Goal: Transaction & Acquisition: Purchase product/service

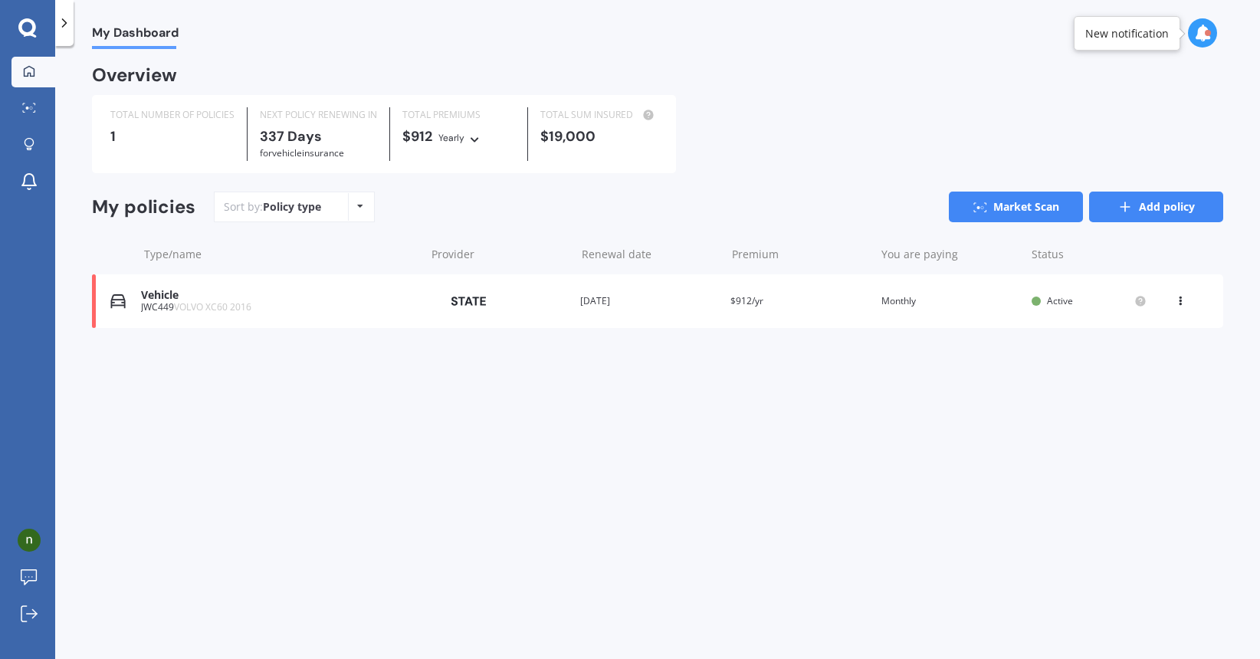
click at [1148, 205] on link "Add policy" at bounding box center [1156, 207] width 134 height 31
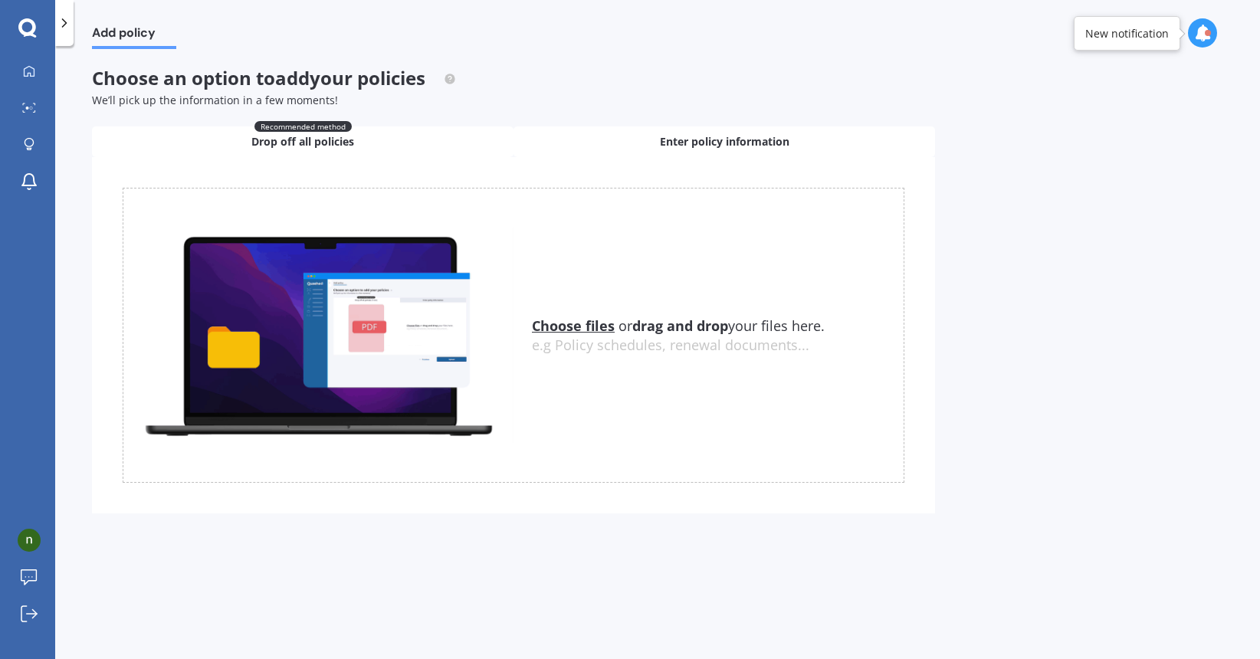
click at [767, 139] on span "Enter policy information" at bounding box center [724, 141] width 129 height 15
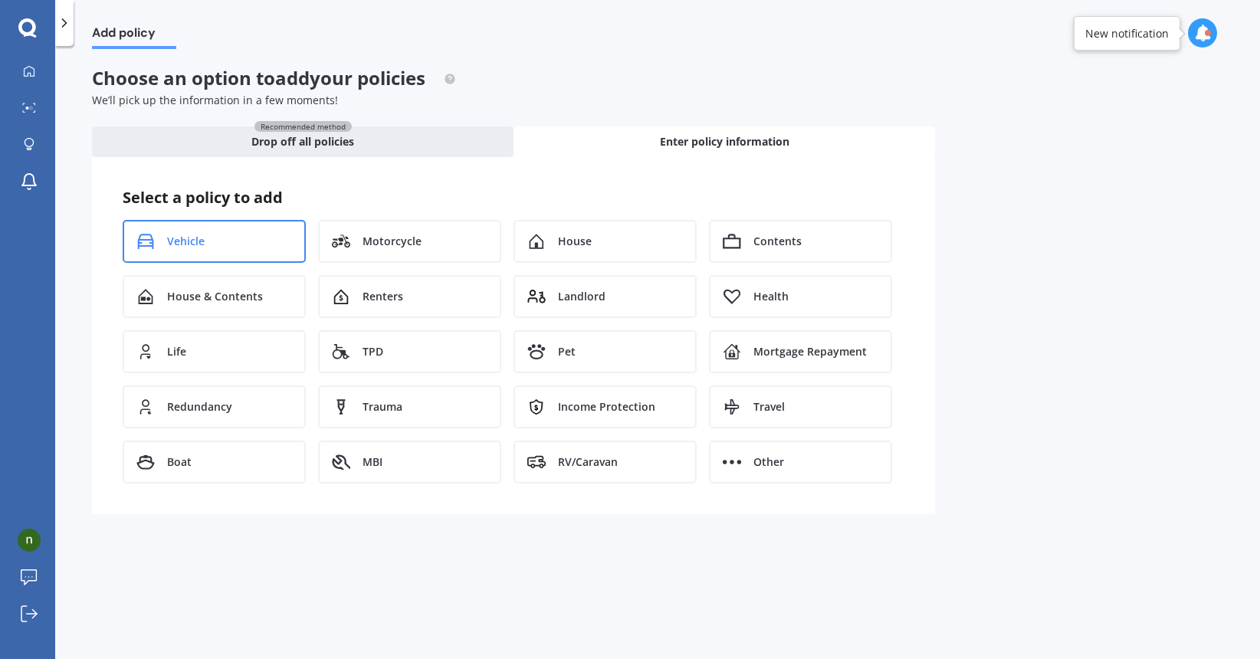
click at [173, 234] on span "Vehicle" at bounding box center [186, 241] width 38 height 15
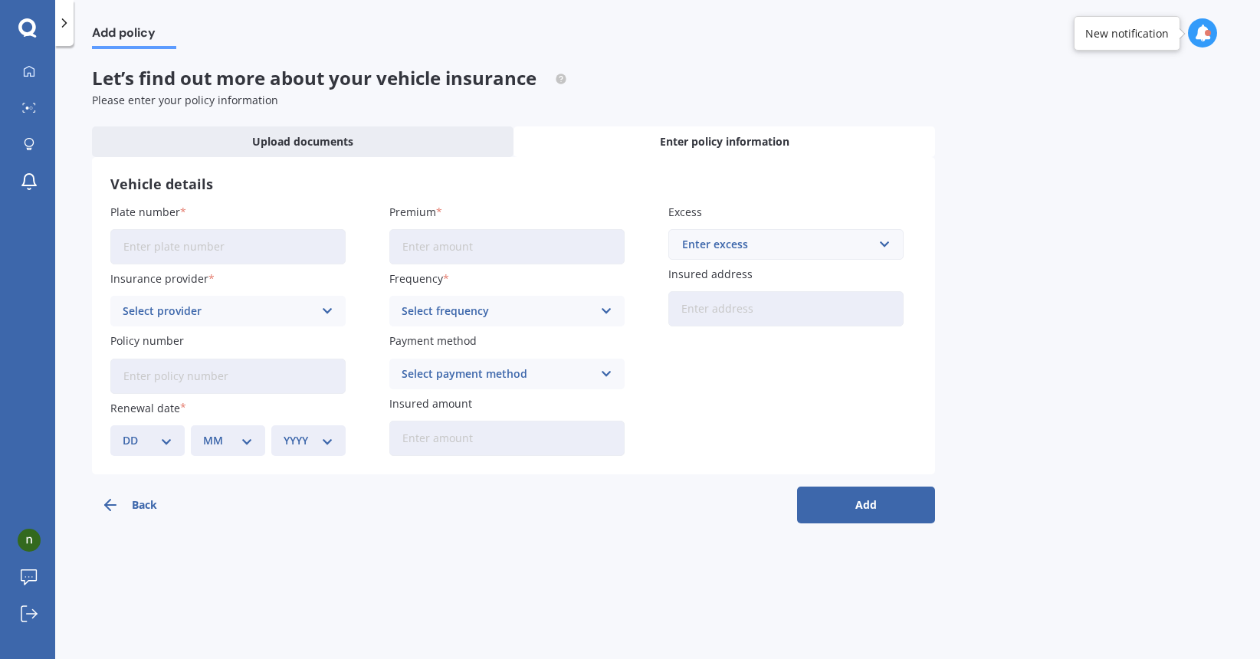
click at [224, 244] on input "Plate number" at bounding box center [227, 246] width 235 height 35
type input "FPJ368"
click at [449, 248] on input "Premium" at bounding box center [506, 246] width 235 height 35
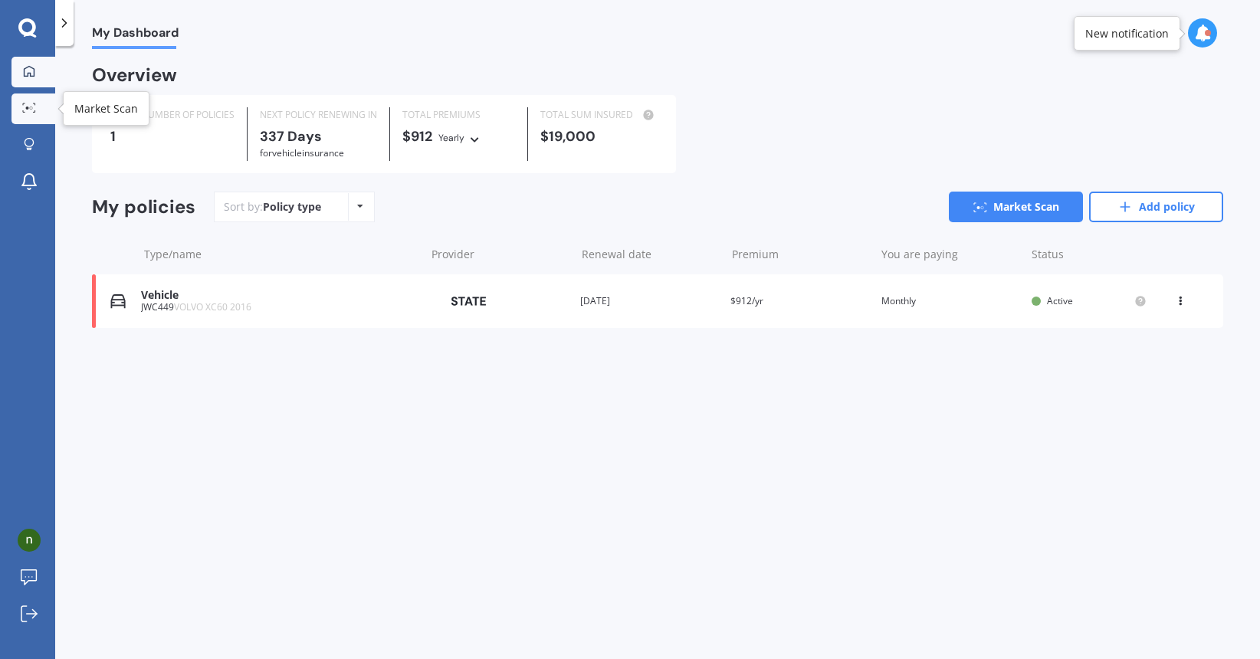
click at [26, 106] on icon at bounding box center [29, 108] width 14 height 10
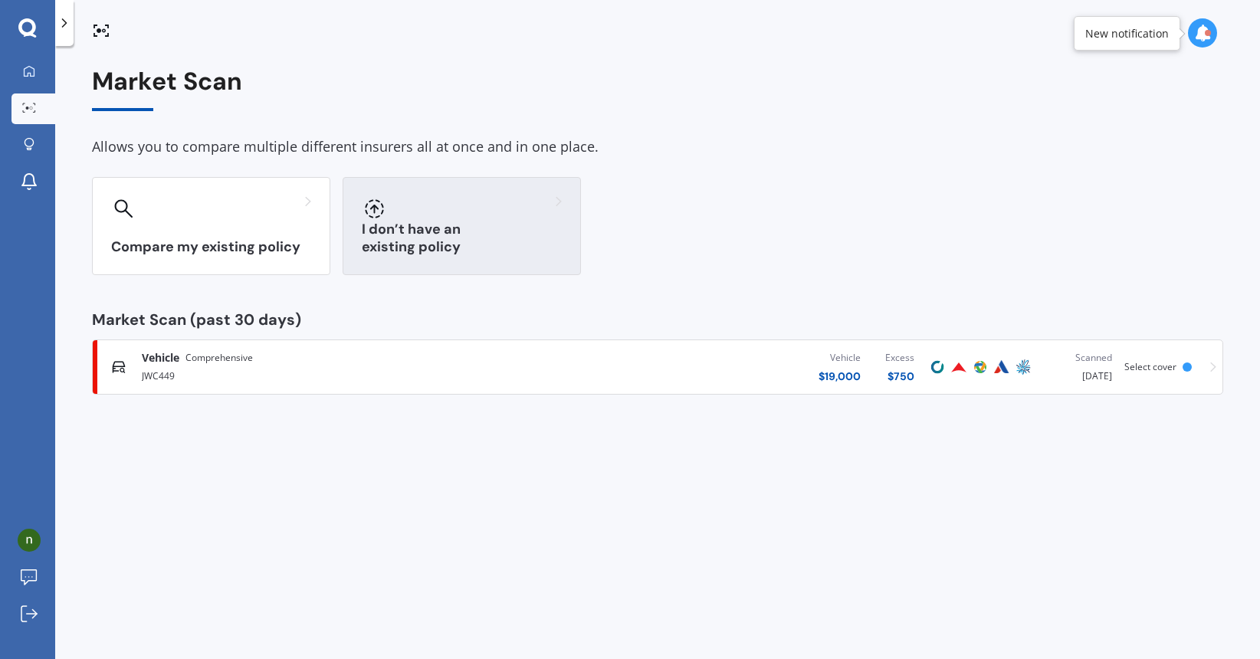
click at [455, 244] on h3 "I don’t have an existing policy" at bounding box center [462, 238] width 200 height 35
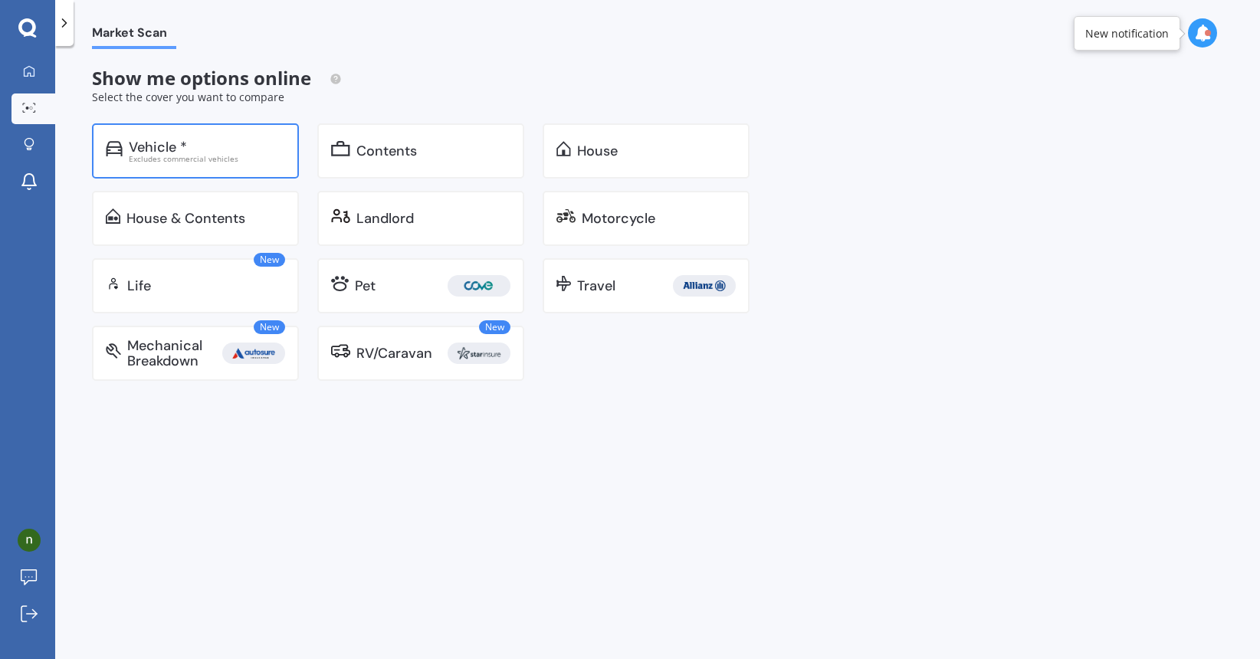
click at [174, 146] on div "Vehicle *" at bounding box center [158, 146] width 58 height 15
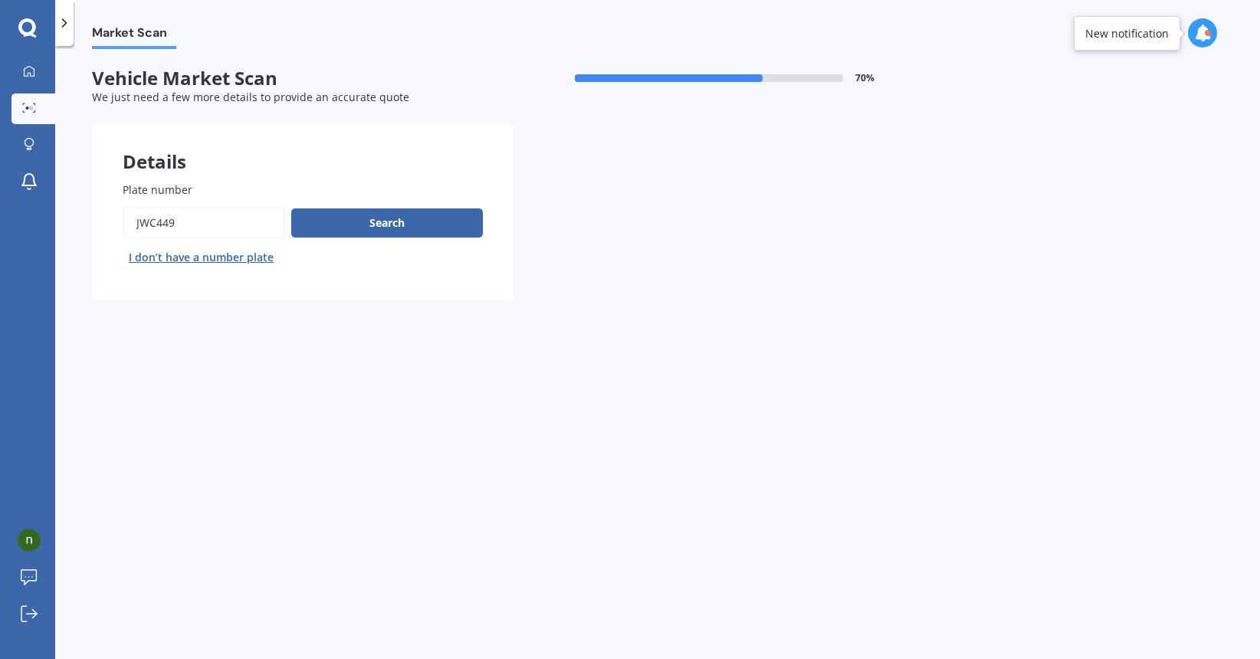
drag, startPoint x: 160, startPoint y: 221, endPoint x: 94, endPoint y: 224, distance: 66.0
click at [94, 224] on div "Plate number Search I don’t have a number plate" at bounding box center [302, 225] width 421 height 149
type input "fpj368"
click at [387, 223] on button "Search" at bounding box center [387, 222] width 192 height 29
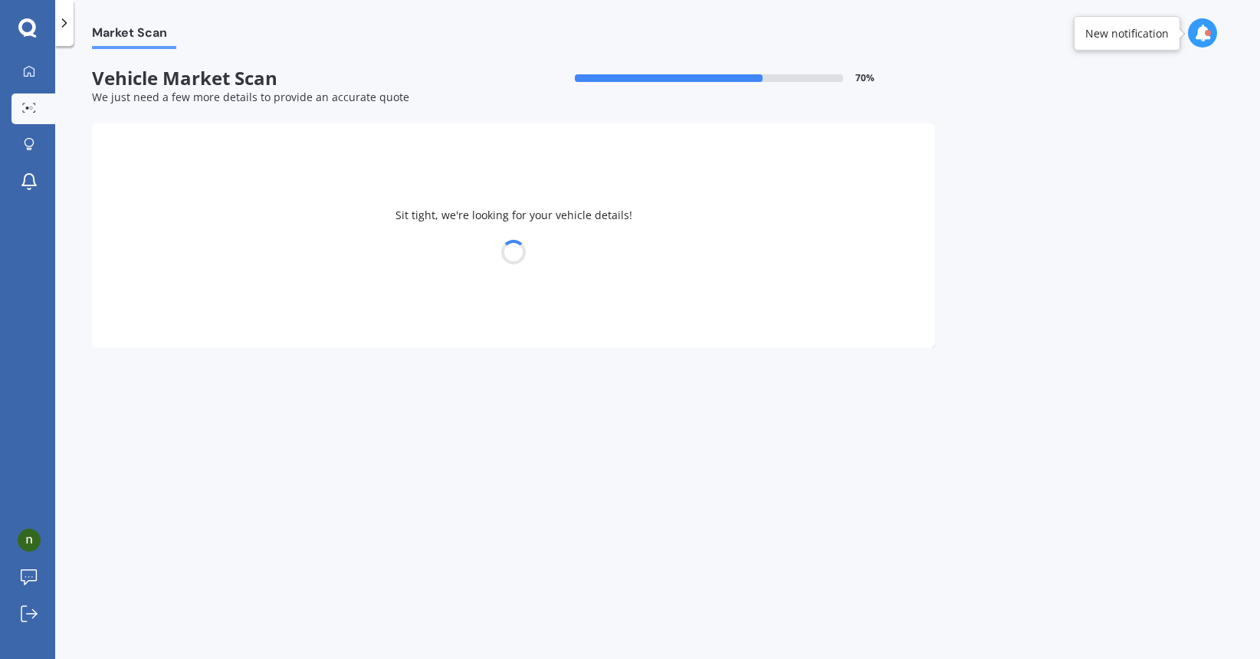
select select "SKODA"
select select "OCTAVIA"
select select "06"
select select "03"
select select "1949"
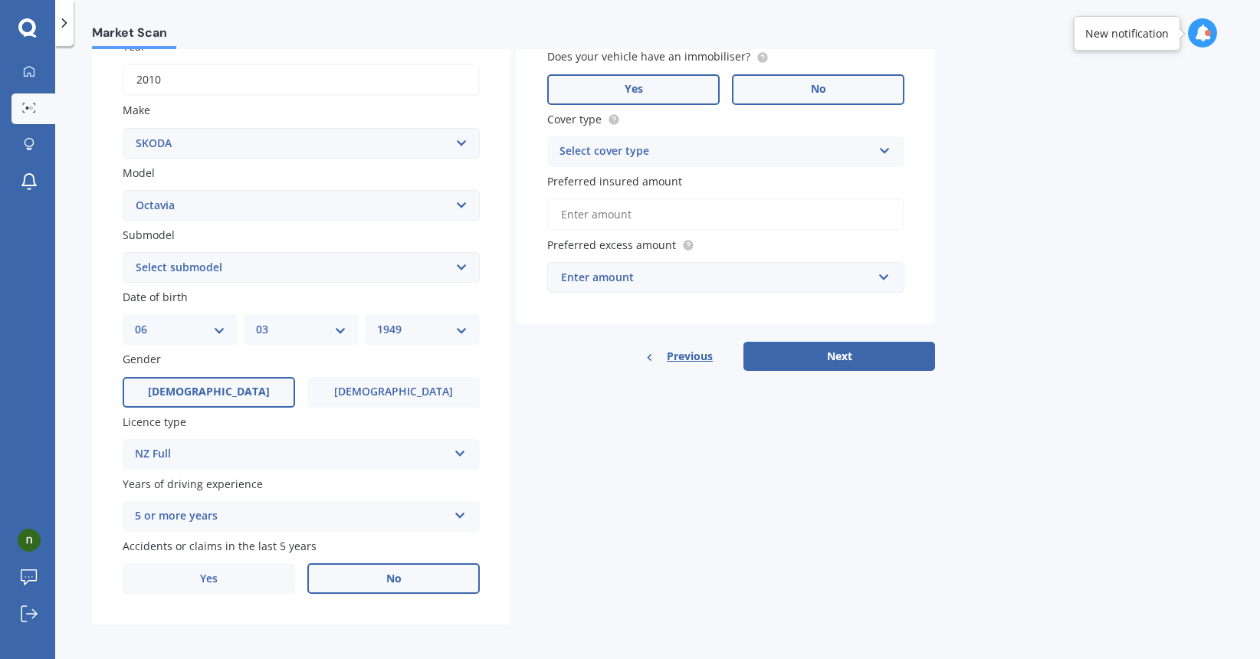
click at [799, 83] on label "No" at bounding box center [818, 89] width 172 height 31
click at [0, 0] on input "No" at bounding box center [0, 0] width 0 height 0
click at [700, 148] on div "Select cover type" at bounding box center [715, 152] width 313 height 18
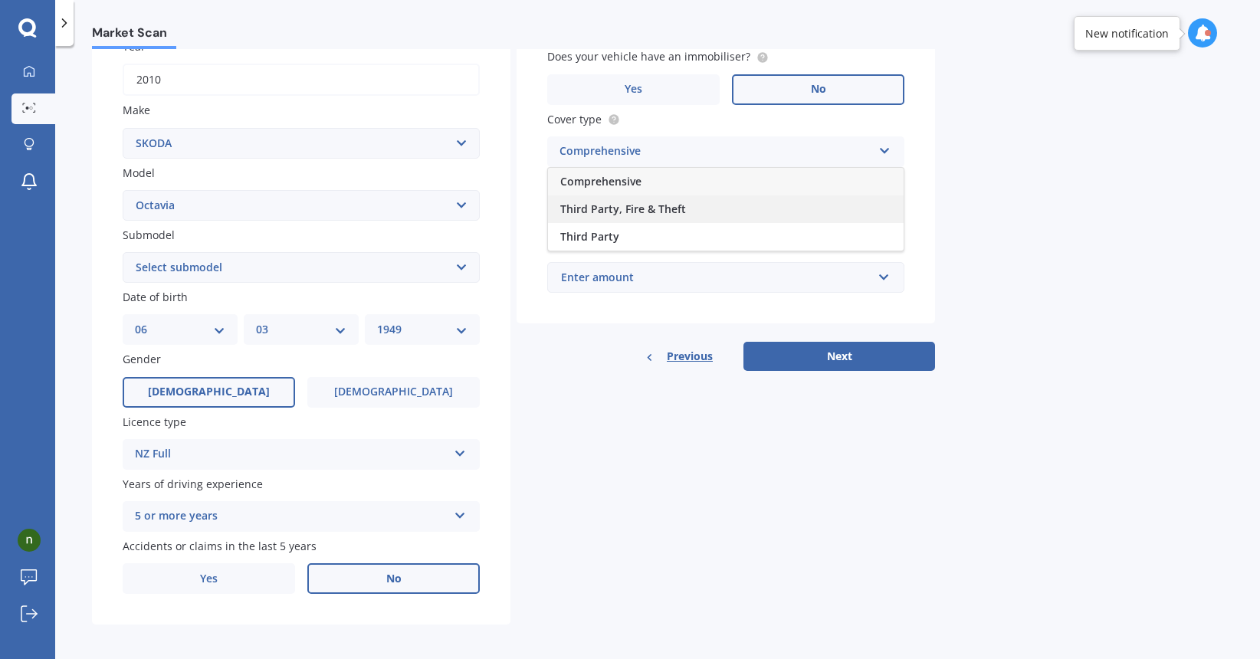
click at [628, 204] on span "Third Party, Fire & Theft" at bounding box center [623, 209] width 126 height 15
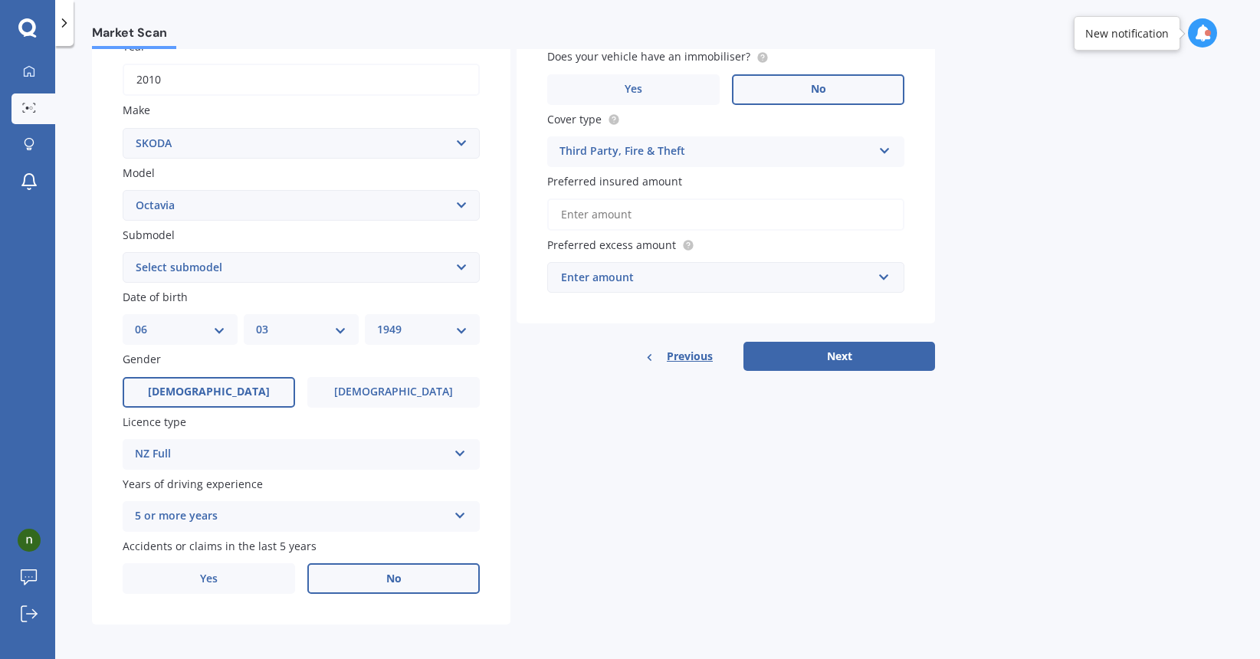
click at [644, 211] on input "Preferred insured amount" at bounding box center [725, 214] width 357 height 32
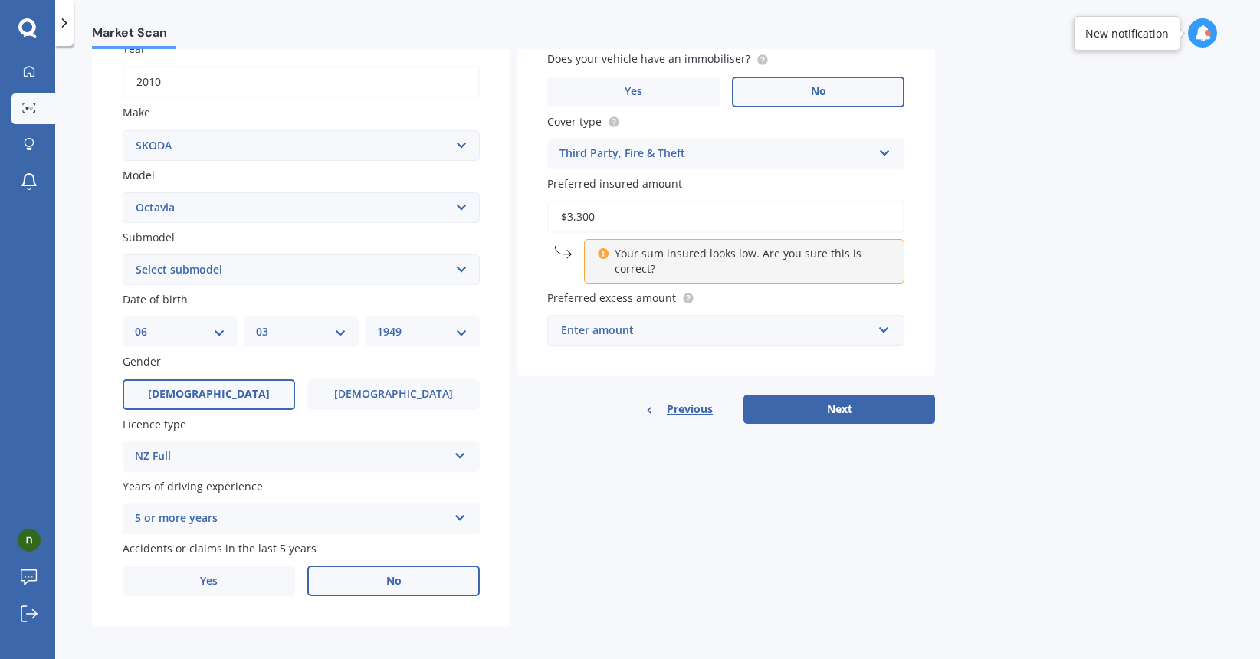
scroll to position [238, 0]
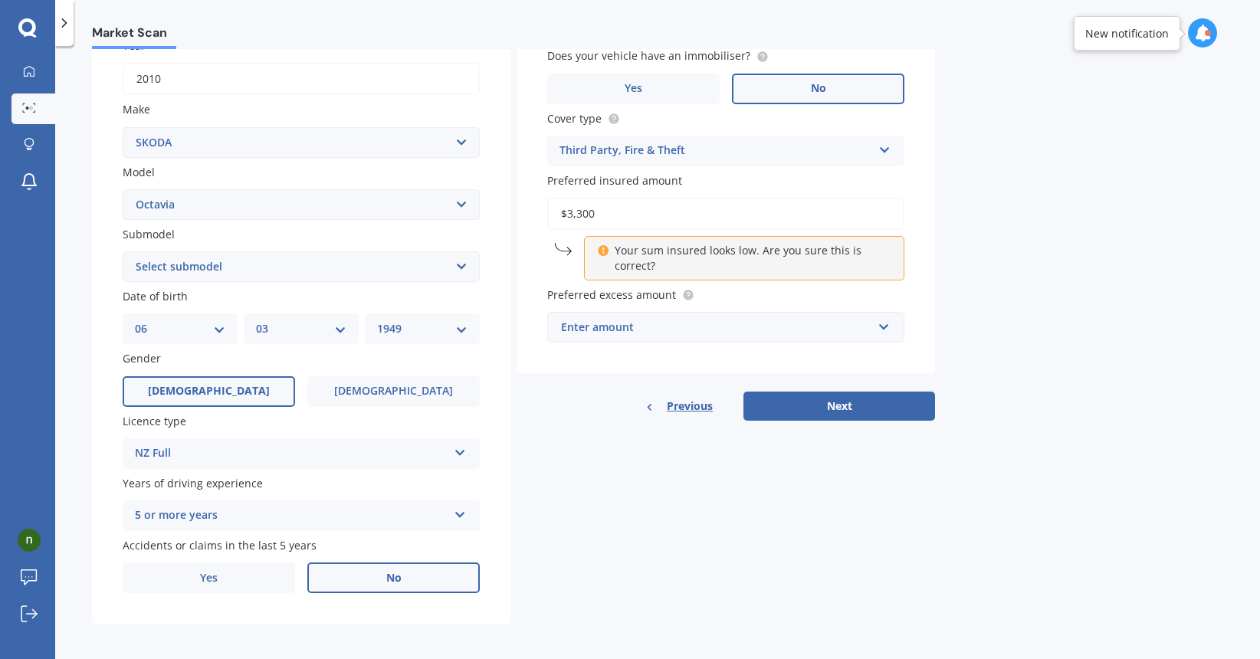
click at [654, 324] on div "Enter amount" at bounding box center [716, 327] width 311 height 17
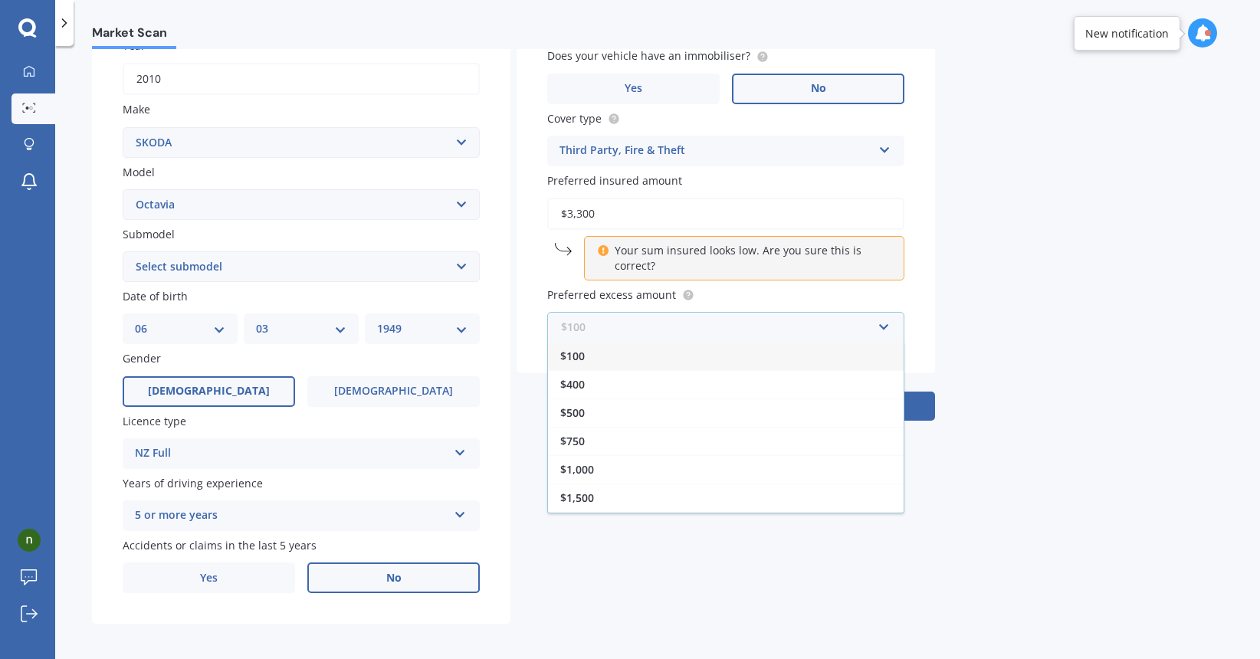
scroll to position [238, 0]
click at [578, 408] on span "$500" at bounding box center [572, 413] width 25 height 15
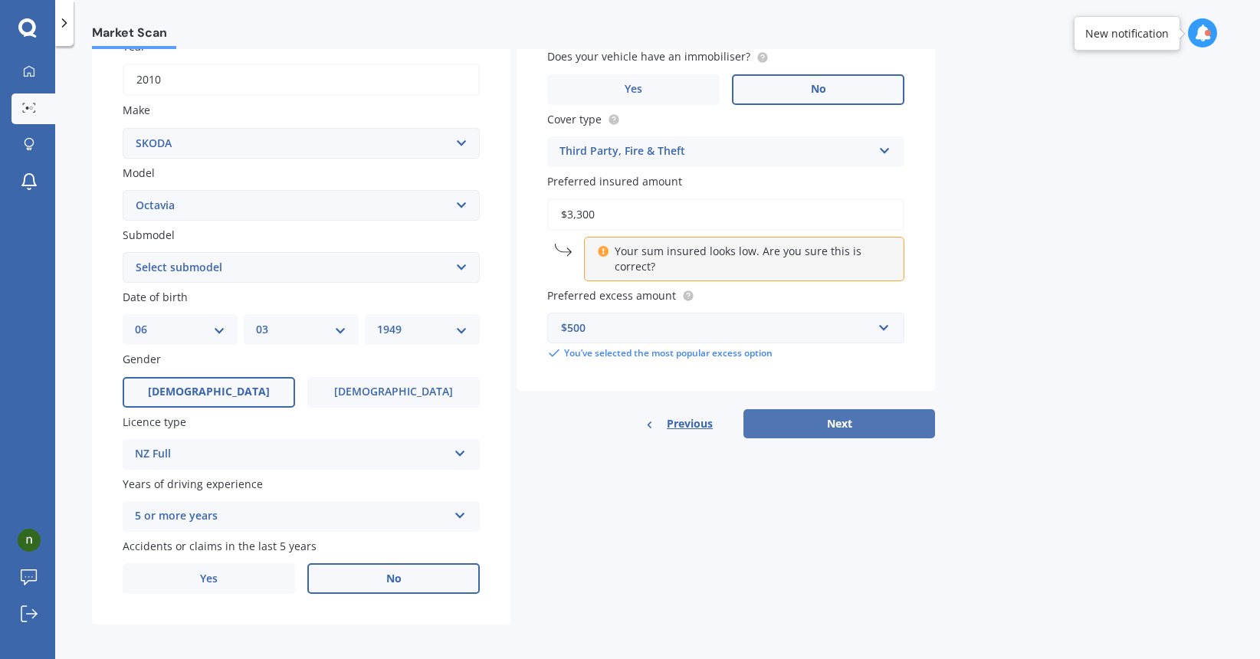
click at [847, 416] on button "Next" at bounding box center [839, 423] width 192 height 29
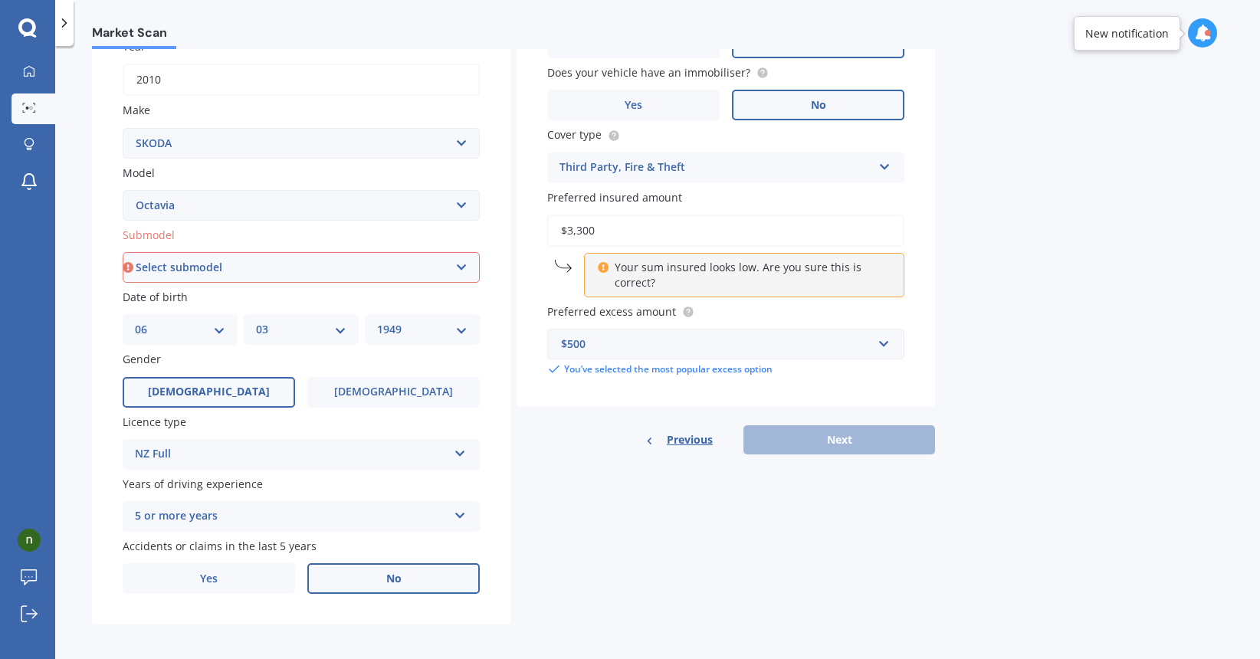
scroll to position [0, 0]
click at [603, 224] on input "$3,300" at bounding box center [725, 231] width 357 height 32
drag, startPoint x: 576, startPoint y: 226, endPoint x: 539, endPoint y: 229, distance: 36.9
click at [539, 229] on div "Vehicle is parked at [STREET_ADDRESS][PERSON_NAME] Enter address manually Selec…" at bounding box center [725, 146] width 418 height 521
click at [644, 339] on div "$500" at bounding box center [716, 344] width 311 height 17
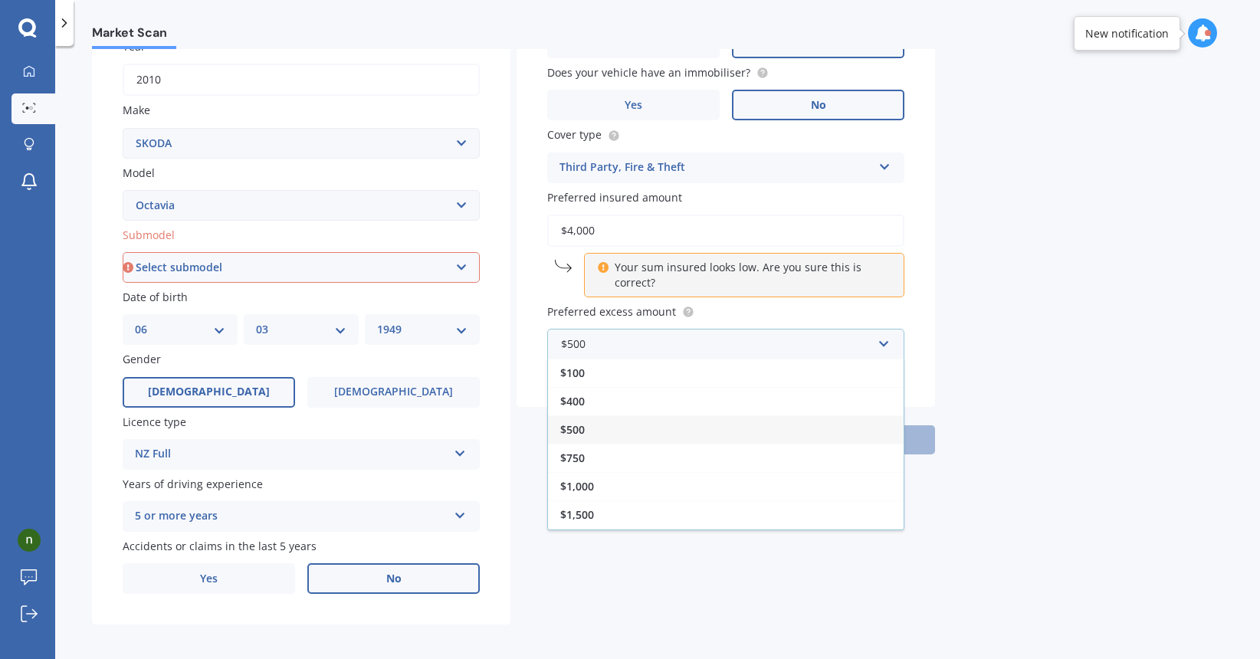
click at [588, 427] on div "$500" at bounding box center [726, 429] width 356 height 28
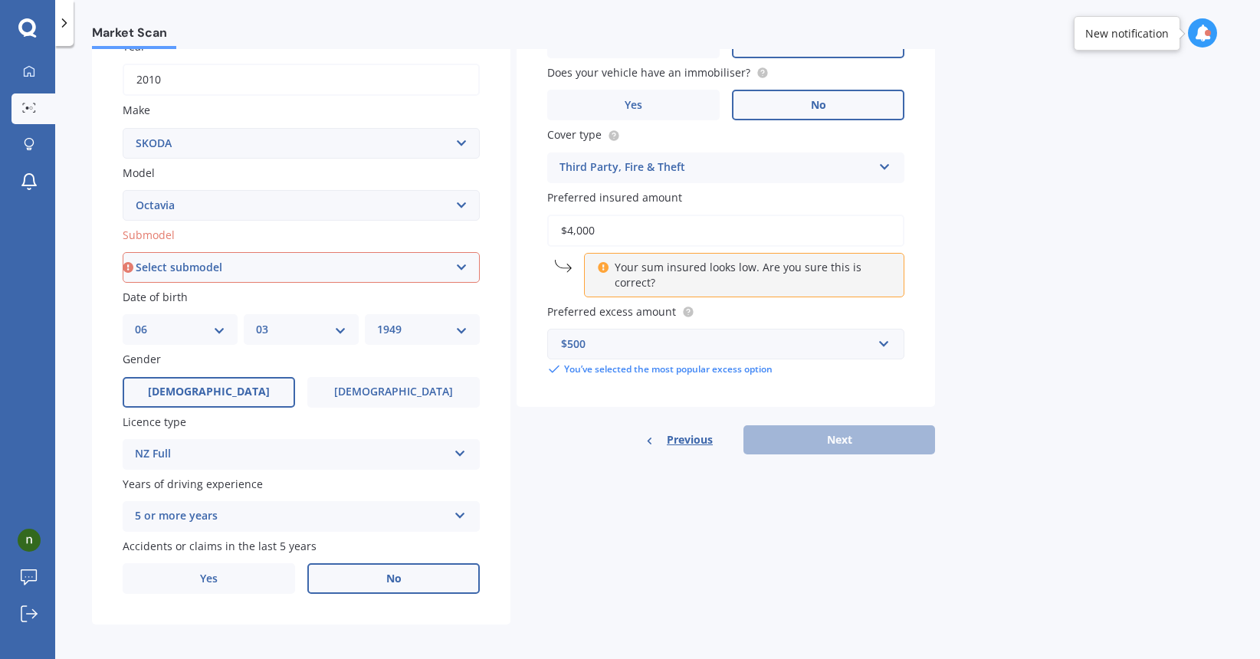
click at [860, 435] on div "Previous Next" at bounding box center [725, 439] width 418 height 29
drag, startPoint x: 594, startPoint y: 228, endPoint x: 529, endPoint y: 232, distance: 64.5
click at [529, 232] on div "Vehicle is parked at [STREET_ADDRESS][PERSON_NAME] Enter address manually Selec…" at bounding box center [725, 146] width 418 height 521
type input "$6,000"
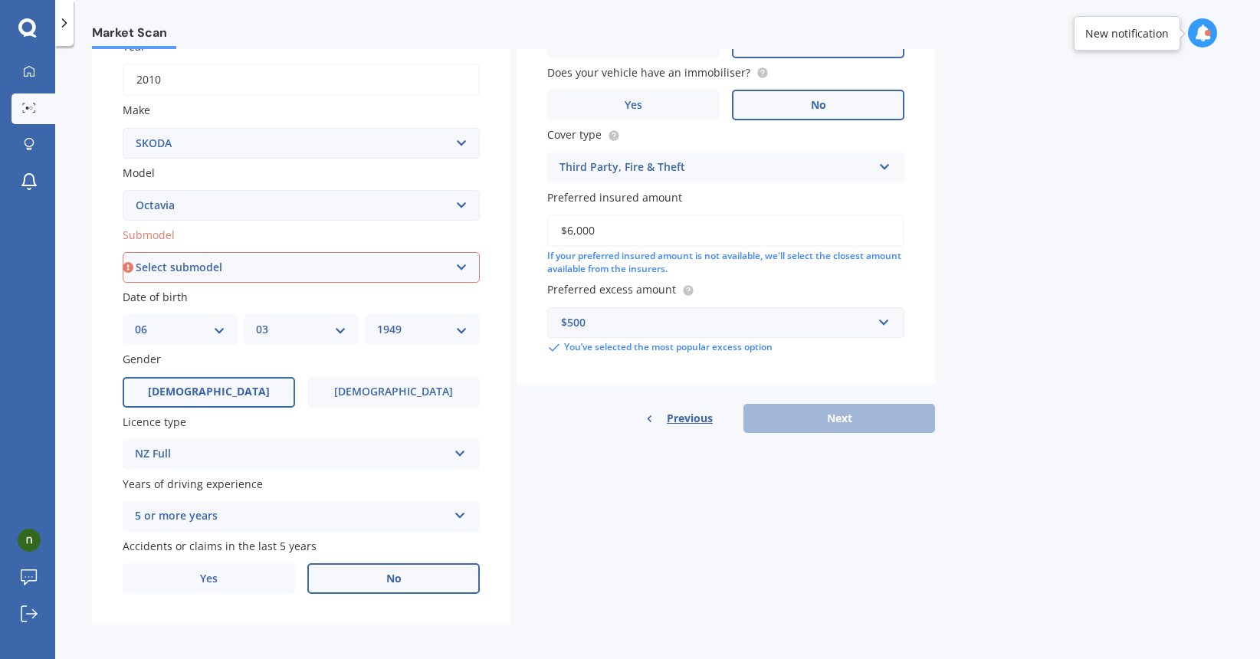
scroll to position [1, 0]
click at [847, 413] on div "Previous Next" at bounding box center [725, 418] width 418 height 29
click at [608, 319] on div "$500" at bounding box center [716, 322] width 311 height 17
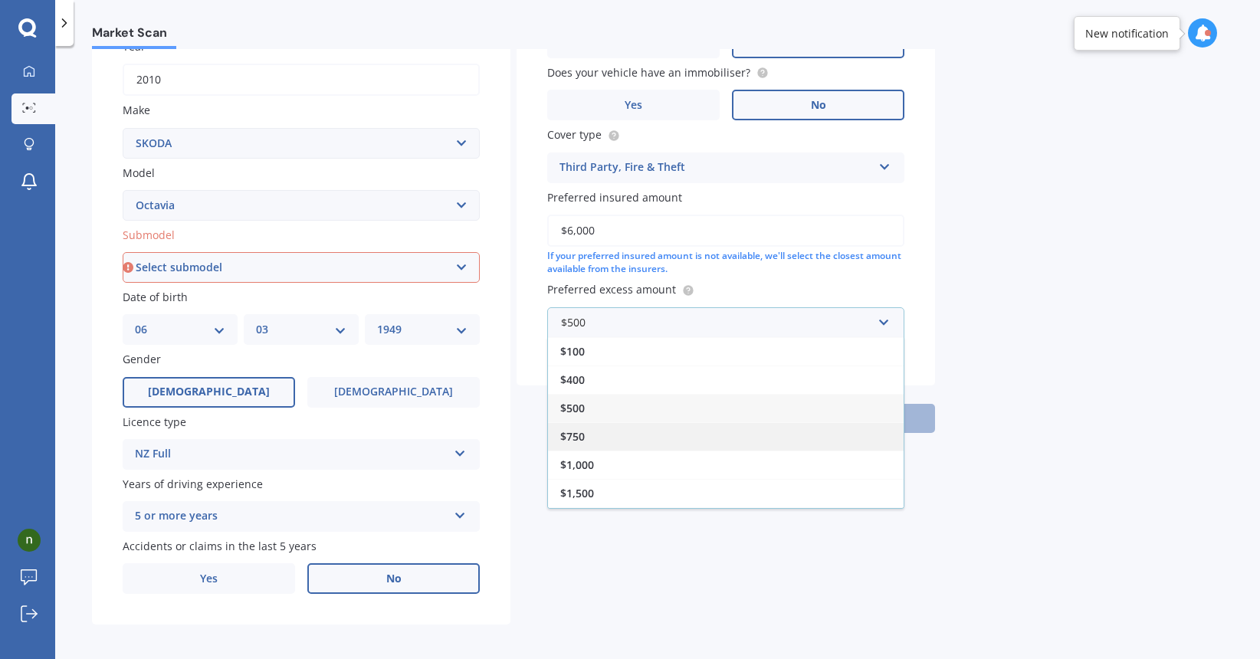
click at [585, 431] on span "$750" at bounding box center [572, 436] width 25 height 15
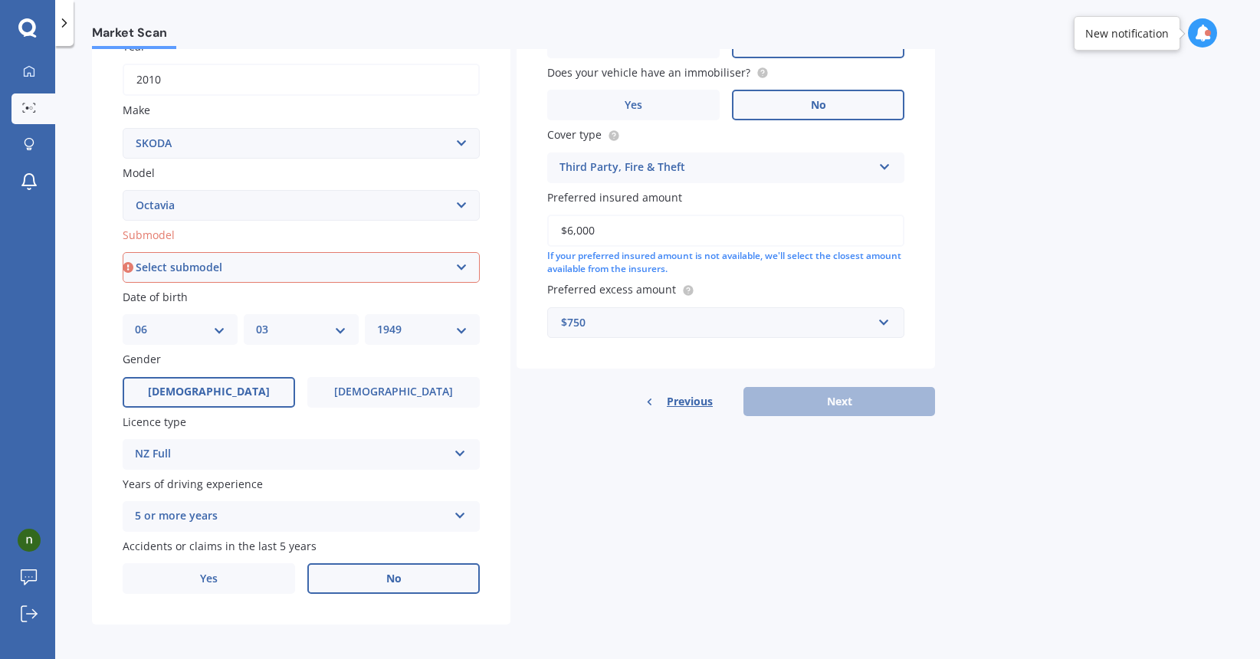
click at [860, 398] on div "Previous Next" at bounding box center [725, 401] width 418 height 29
click at [818, 394] on div "Previous Next" at bounding box center [725, 401] width 418 height 29
select select "TSI 90 DSG"
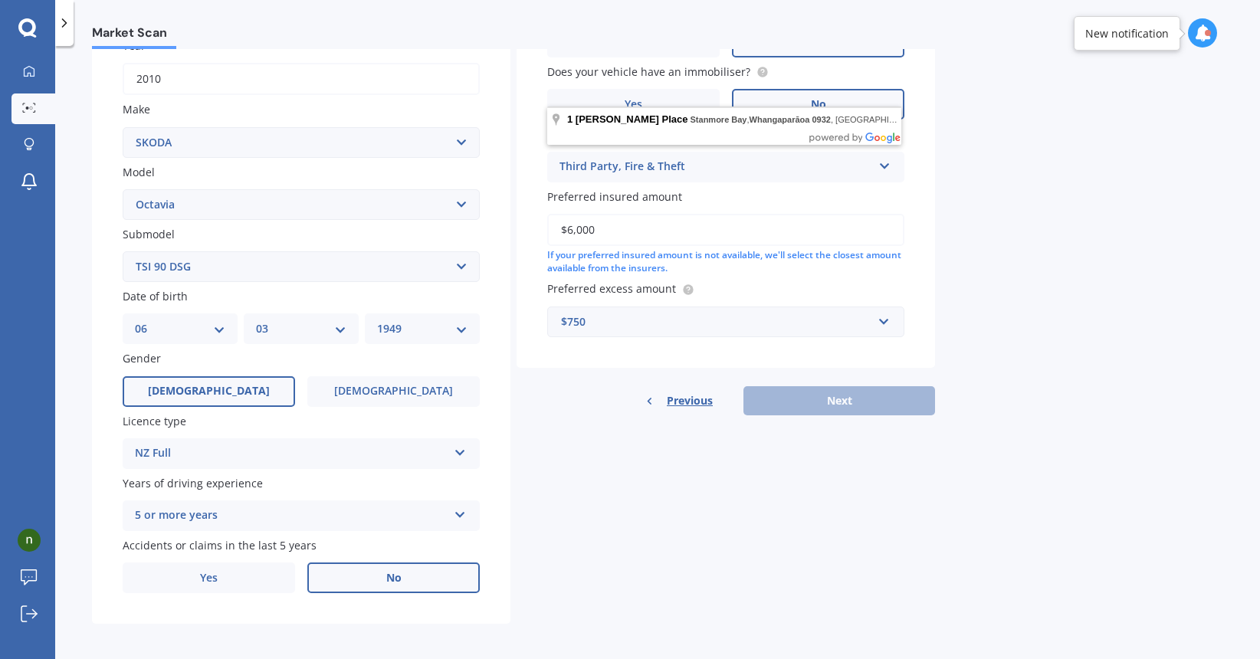
scroll to position [238, 0]
click at [331, 572] on label "No" at bounding box center [393, 578] width 172 height 31
click at [0, 0] on input "No" at bounding box center [0, 0] width 0 height 0
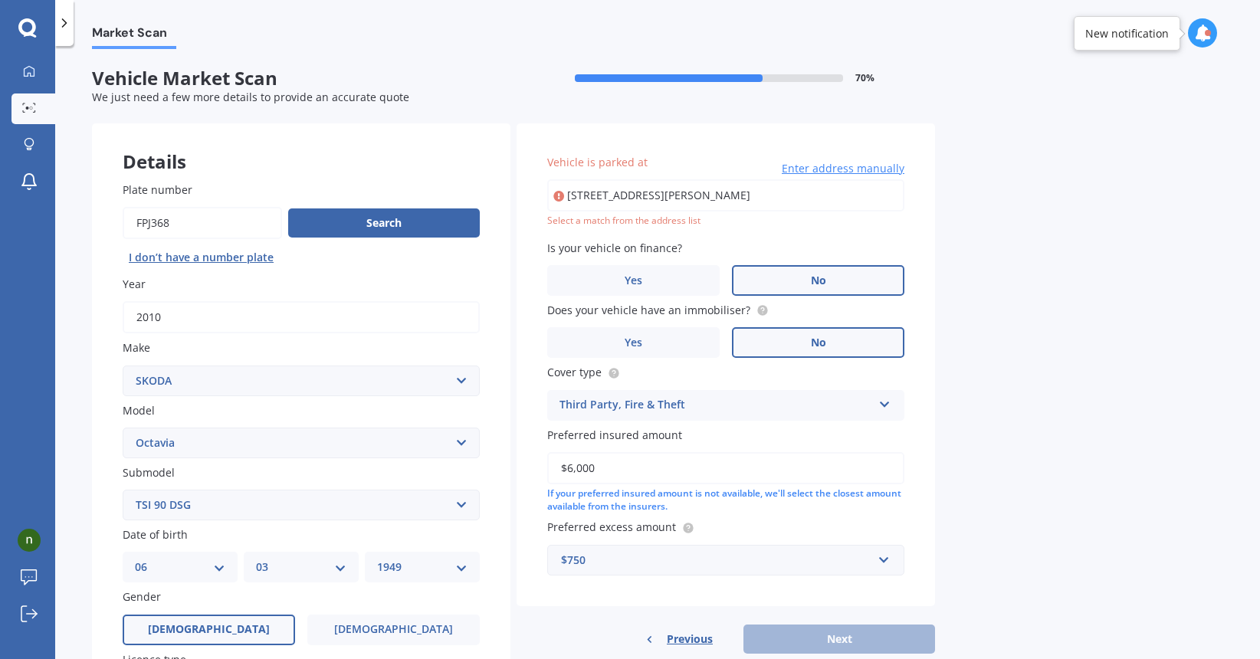
scroll to position [0, 0]
click at [616, 195] on input "[STREET_ADDRESS][PERSON_NAME]" at bounding box center [725, 195] width 357 height 32
type input "[STREET_ADDRESS][PERSON_NAME]"
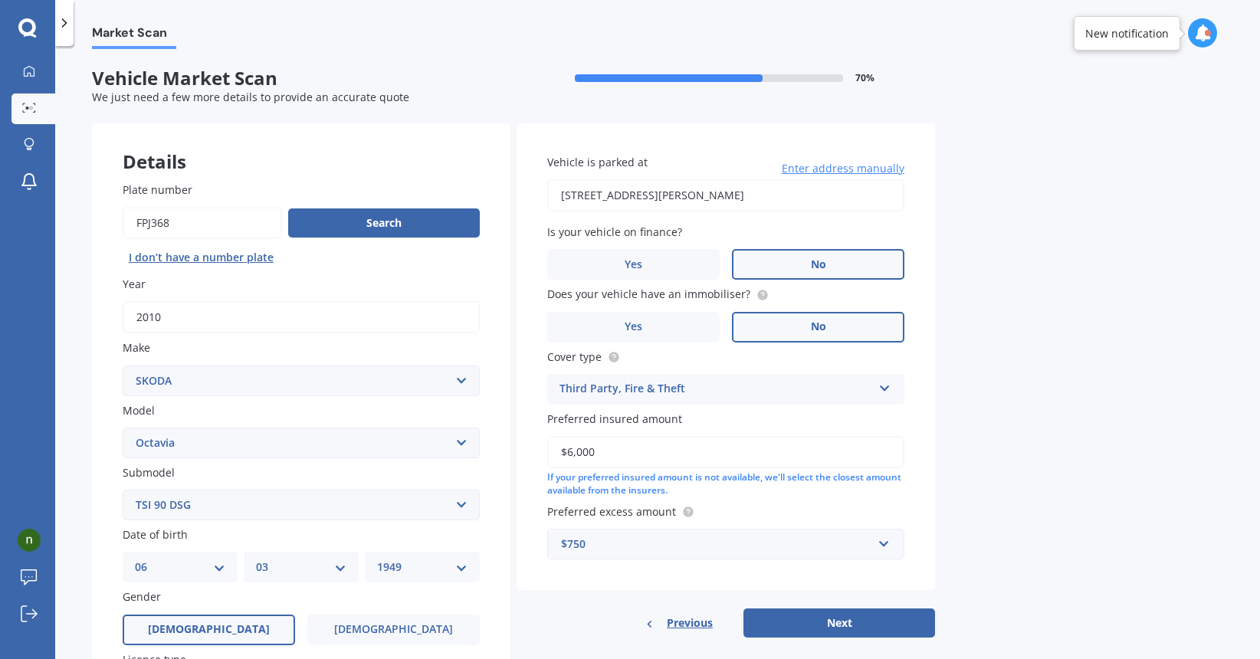
click at [795, 261] on label "No" at bounding box center [818, 264] width 172 height 31
click at [0, 0] on input "No" at bounding box center [0, 0] width 0 height 0
click at [793, 323] on label "No" at bounding box center [818, 327] width 172 height 31
click at [0, 0] on input "No" at bounding box center [0, 0] width 0 height 0
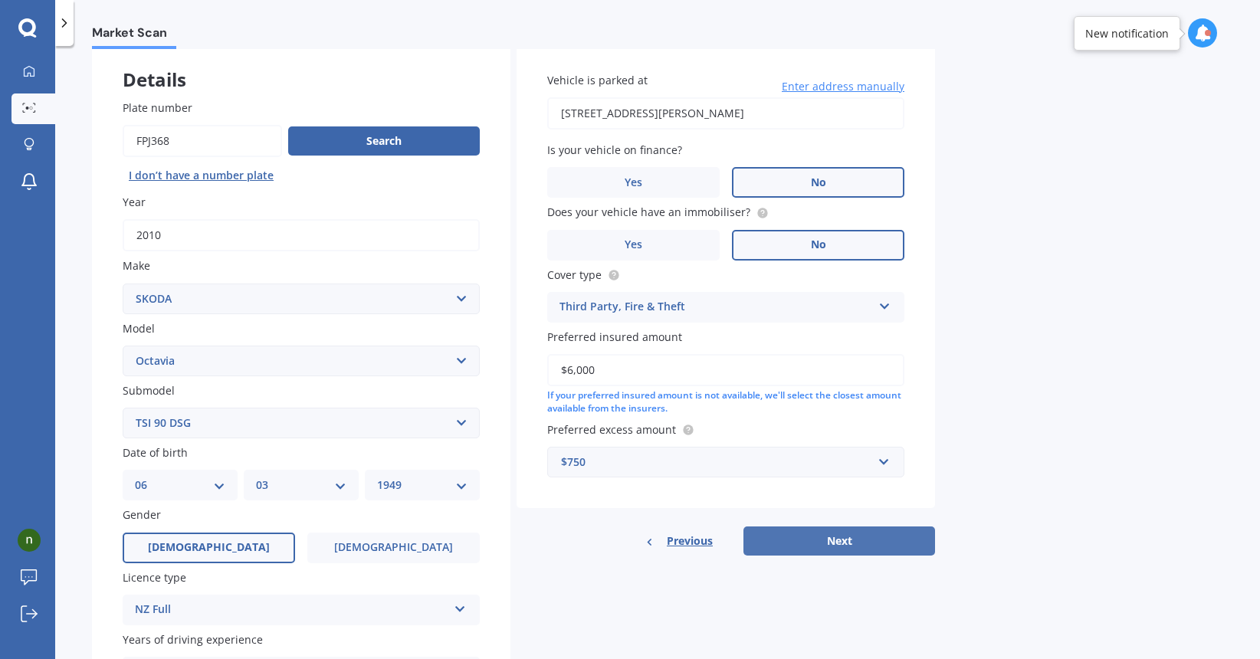
scroll to position [84, 0]
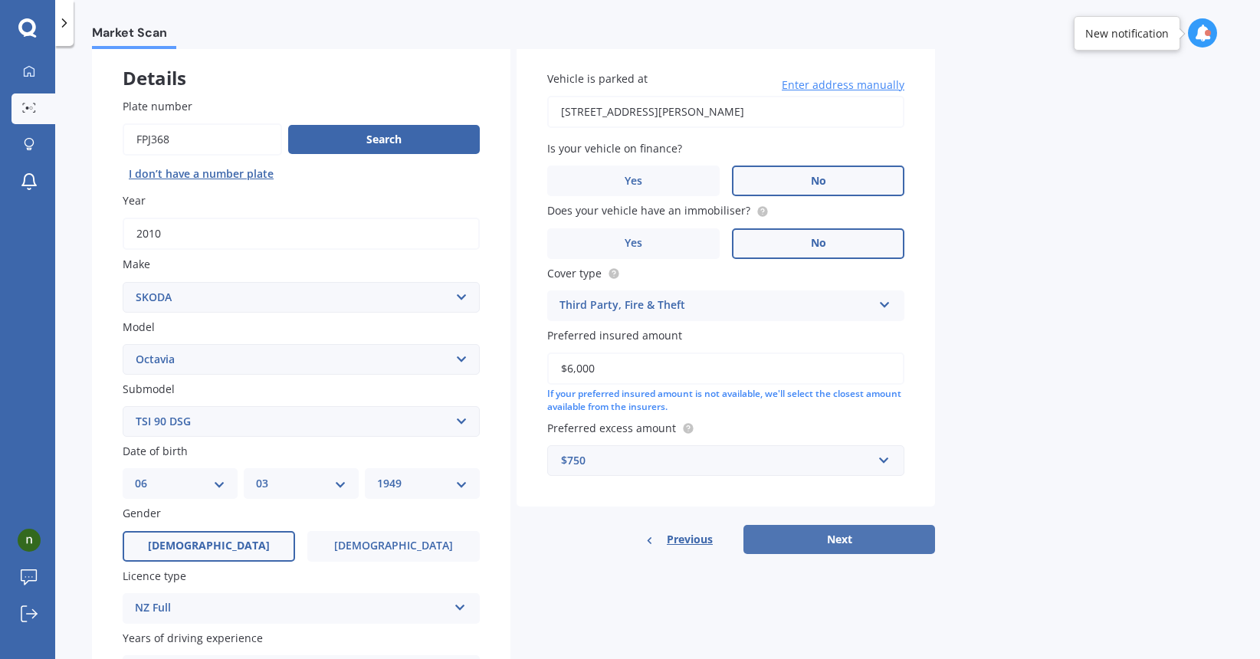
click at [831, 534] on button "Next" at bounding box center [839, 539] width 192 height 29
select select "06"
select select "03"
select select "1949"
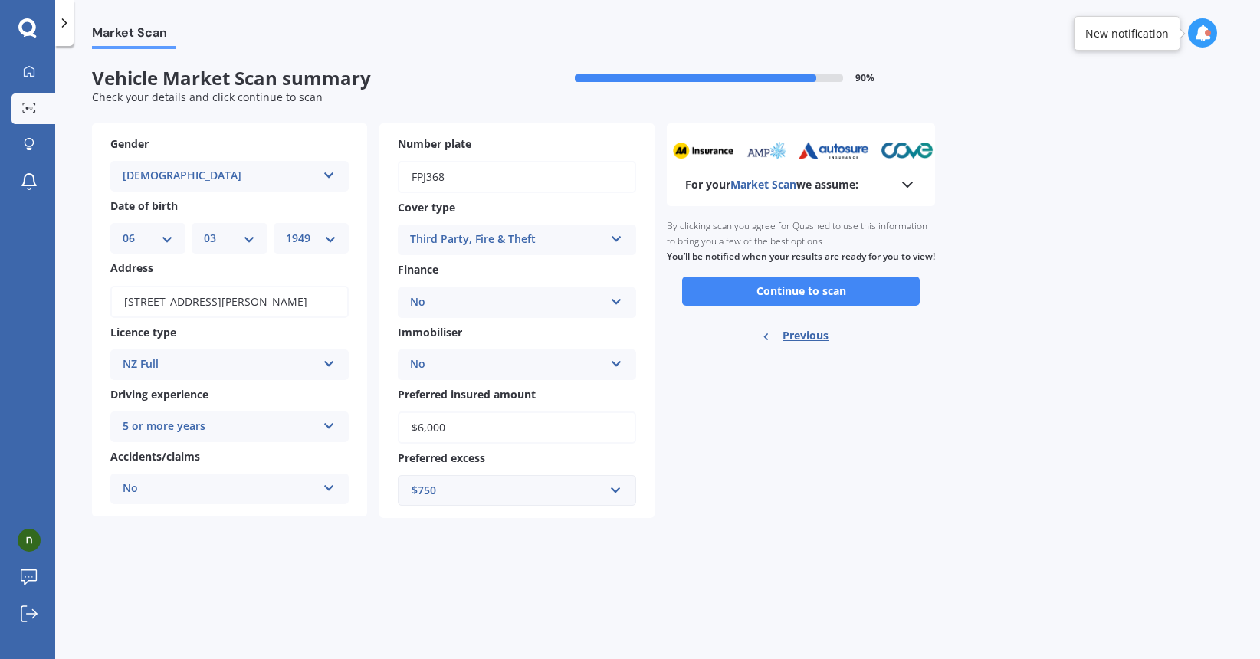
scroll to position [0, 0]
click at [801, 302] on button "Continue to scan" at bounding box center [801, 291] width 238 height 29
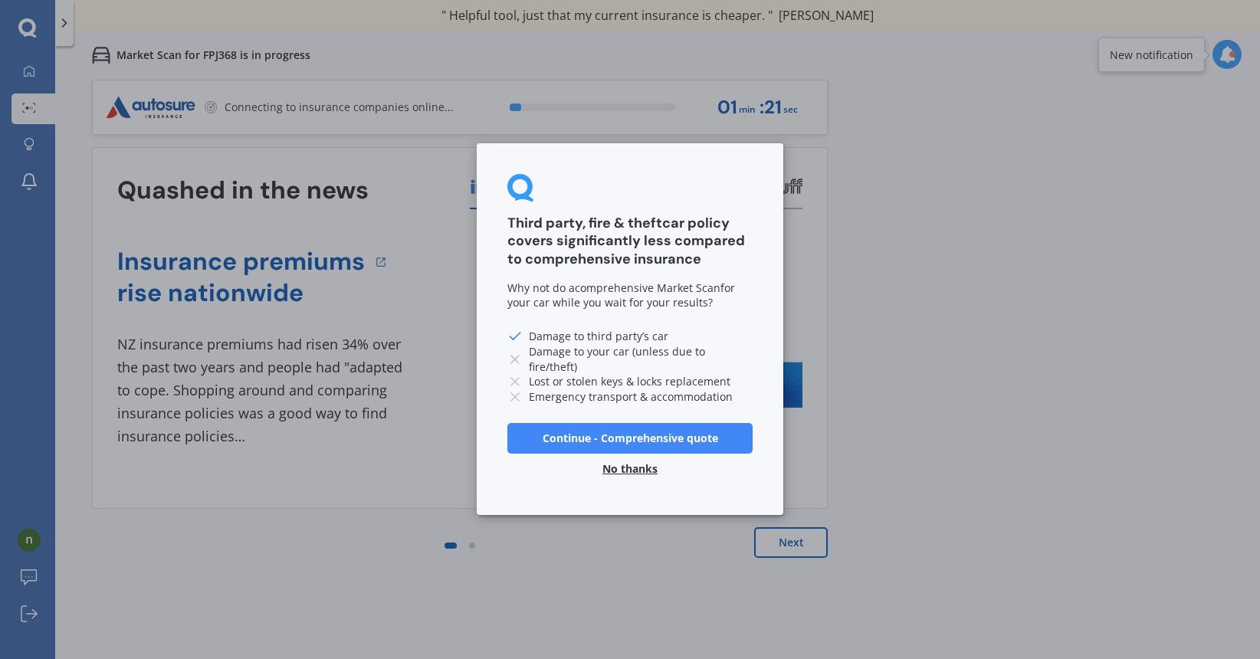
click at [630, 469] on button "No thanks" at bounding box center [630, 469] width 74 height 31
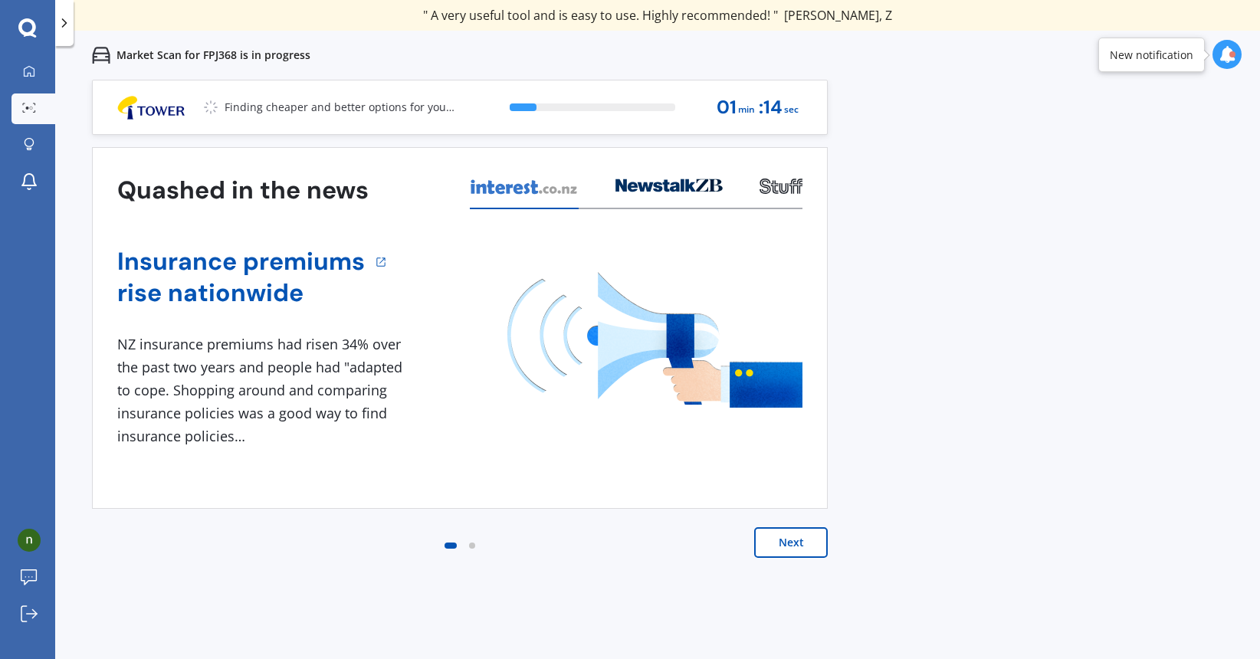
click at [790, 539] on button "Next" at bounding box center [791, 542] width 74 height 31
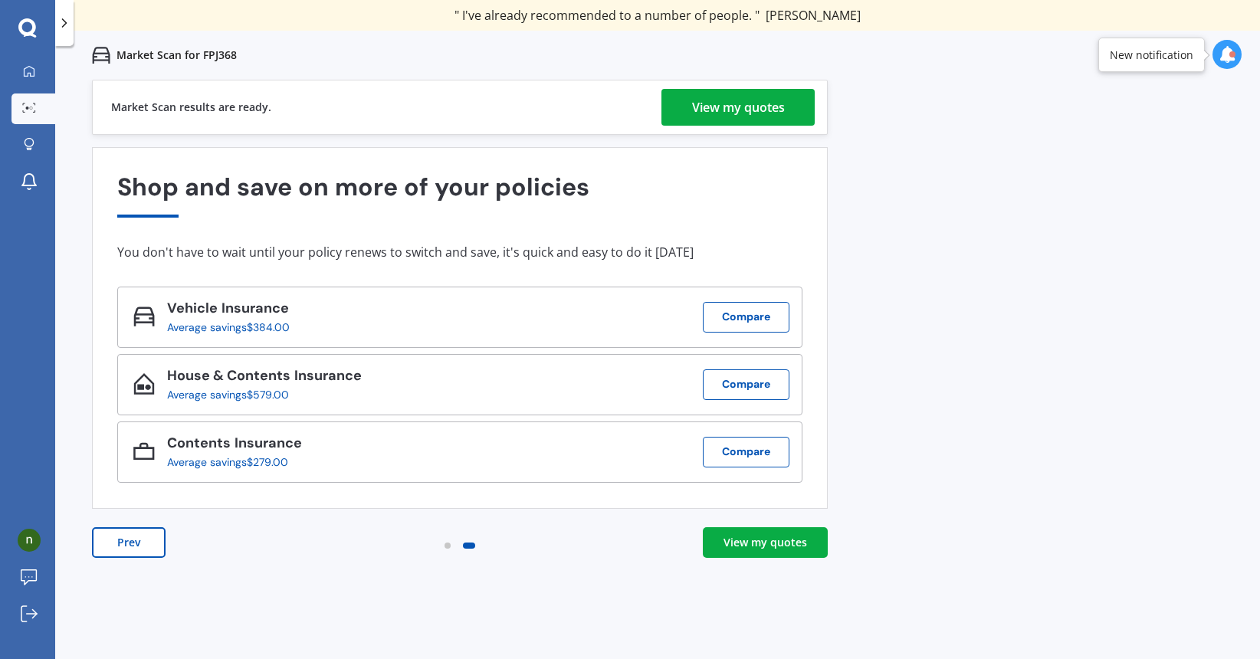
click at [721, 107] on div "View my quotes" at bounding box center [738, 107] width 93 height 37
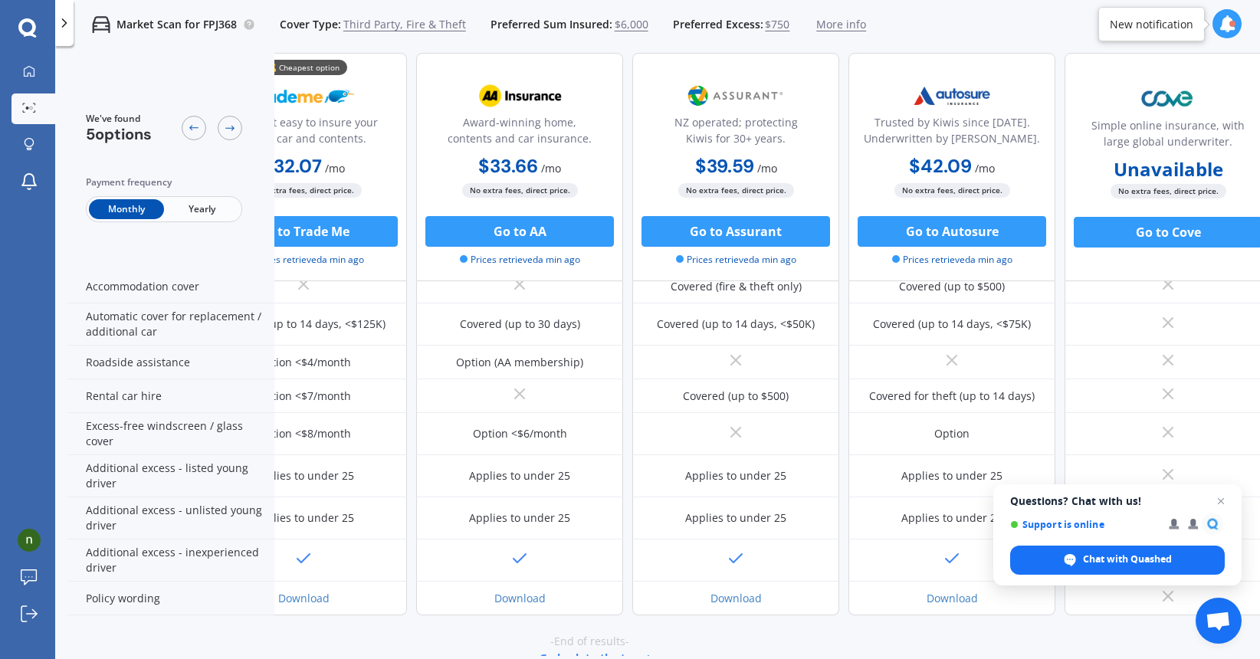
scroll to position [413, 74]
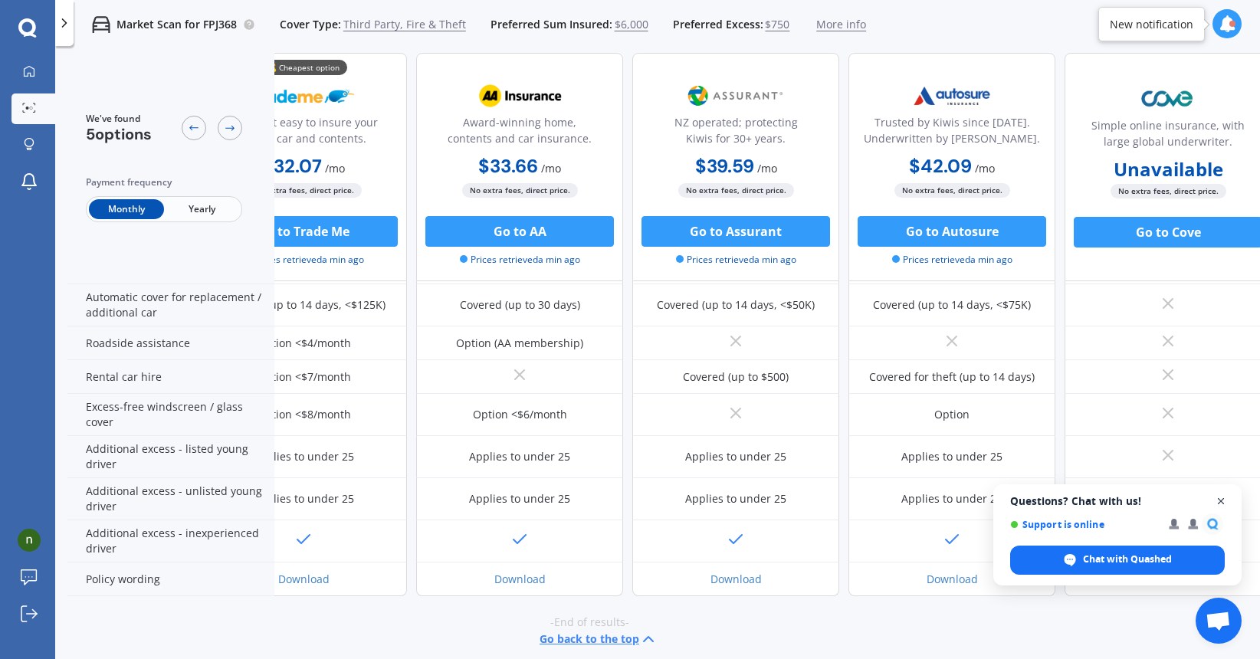
click at [1222, 500] on span "Open chat" at bounding box center [1220, 501] width 19 height 19
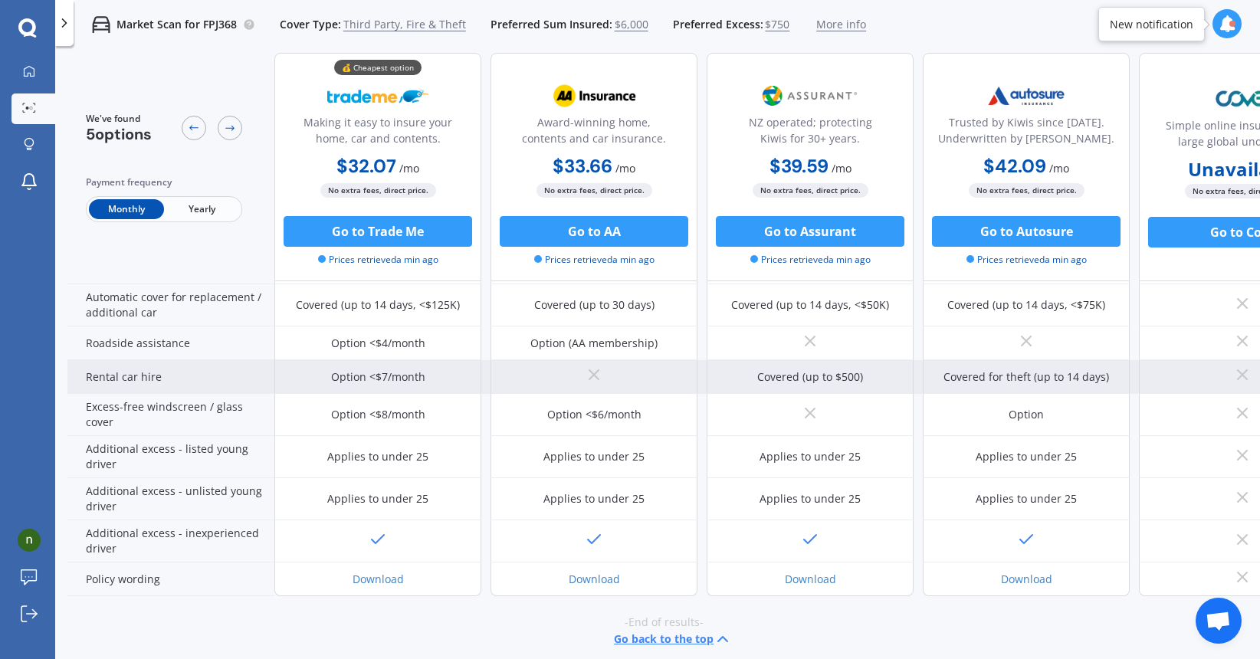
scroll to position [413, 0]
